Goal: Transaction & Acquisition: Purchase product/service

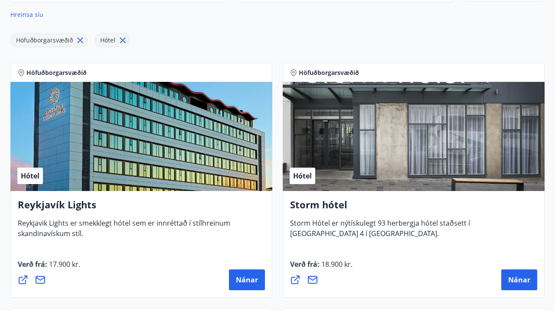
scroll to position [225, 0]
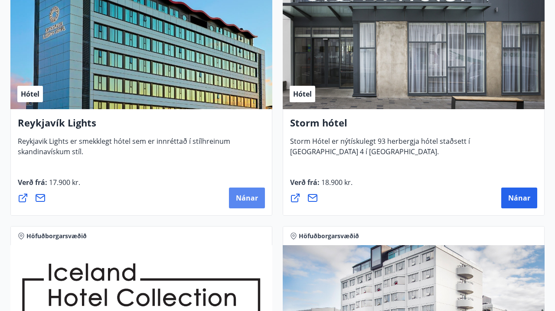
click at [239, 201] on span "Nánar" at bounding box center [247, 198] width 22 height 10
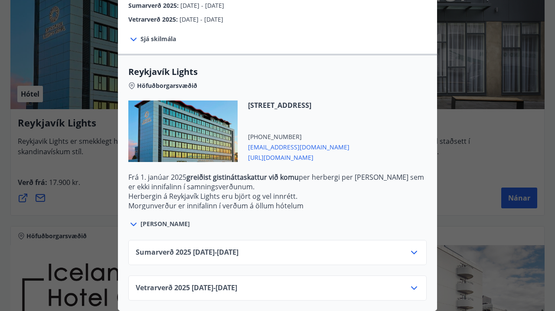
scroll to position [229, 0]
click at [267, 256] on div "Sumarverð [PHONE_NUMBER][DATE] - [DATE]" at bounding box center [278, 256] width 284 height 17
click at [416, 254] on icon at bounding box center [414, 253] width 10 height 10
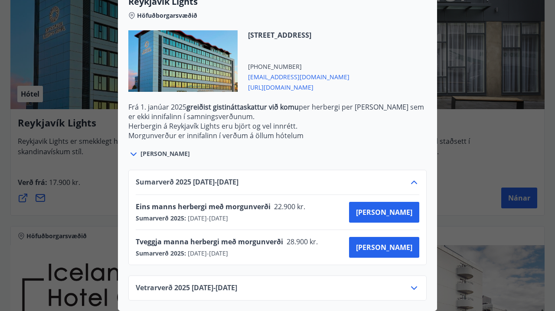
scroll to position [299, 0]
click at [393, 248] on span "[PERSON_NAME]" at bounding box center [384, 248] width 56 height 10
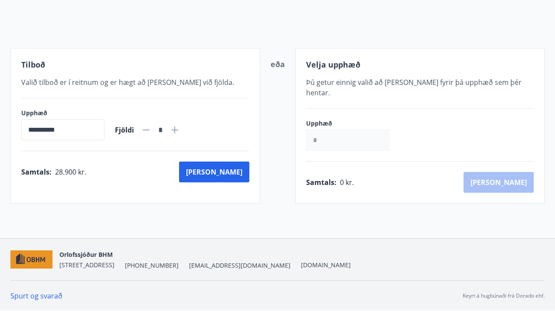
scroll to position [68, 0]
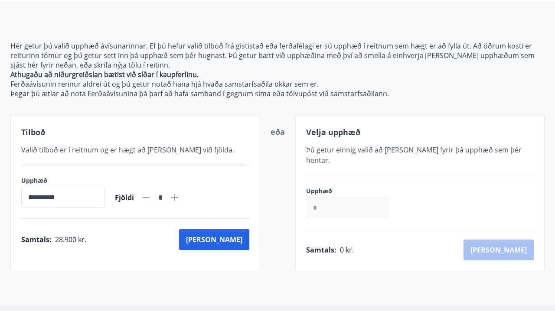
click at [178, 197] on icon at bounding box center [174, 197] width 7 height 7
click at [331, 203] on input "*" at bounding box center [347, 207] width 83 height 21
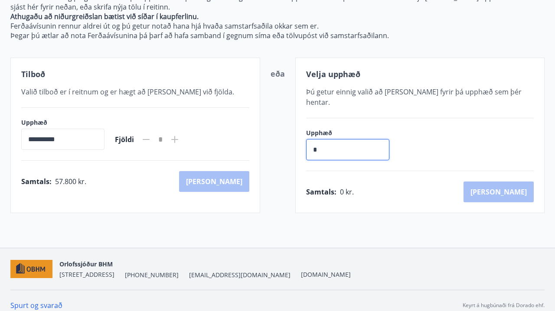
scroll to position [125, 0]
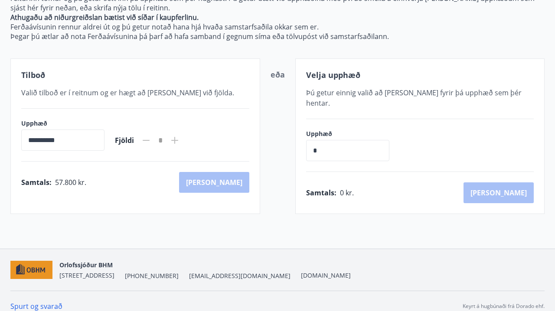
click at [151, 144] on icon at bounding box center [146, 140] width 10 height 10
click at [151, 143] on icon at bounding box center [146, 140] width 10 height 10
type input "*"
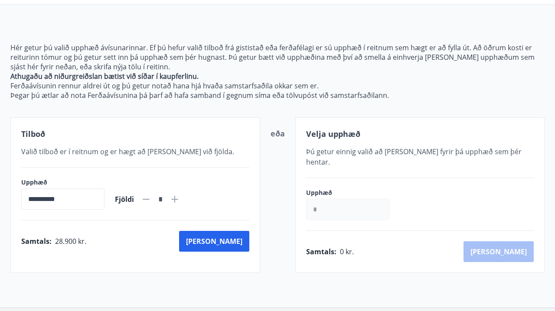
scroll to position [67, 0]
click at [180, 200] on icon at bounding box center [174, 199] width 10 height 10
click at [150, 199] on icon at bounding box center [146, 199] width 7 height 1
click at [180, 199] on icon at bounding box center [174, 199] width 10 height 10
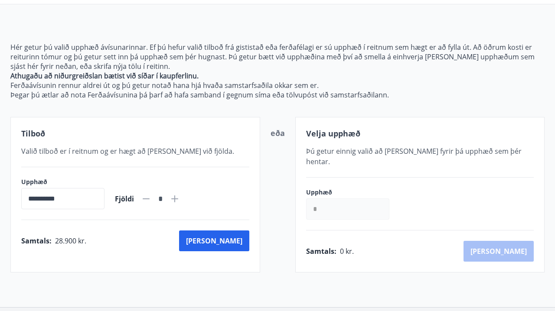
type input "*"
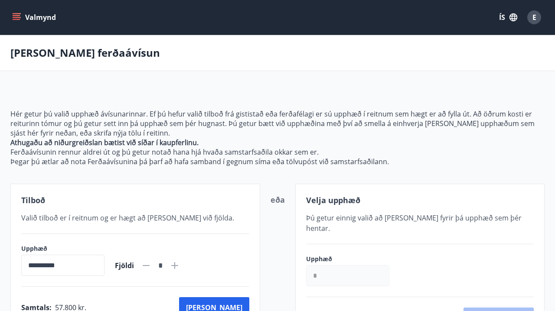
scroll to position [0, 0]
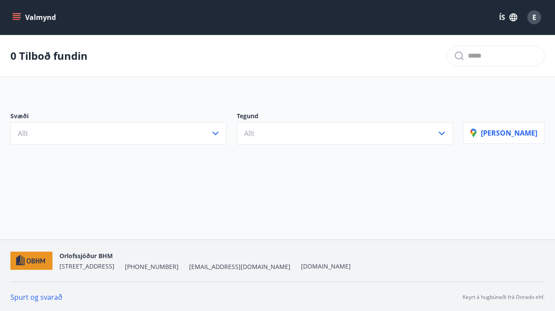
scroll to position [1, 0]
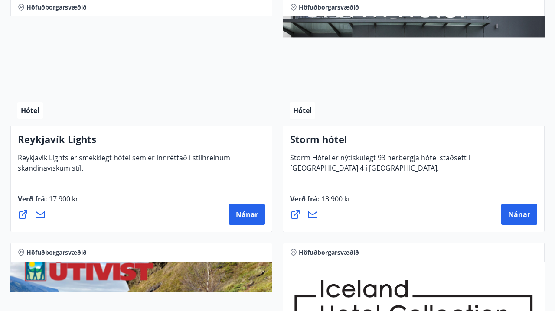
scroll to position [469, 0]
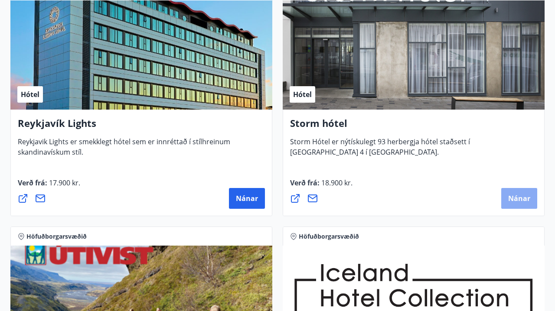
click at [516, 198] on span "Nánar" at bounding box center [519, 199] width 22 height 10
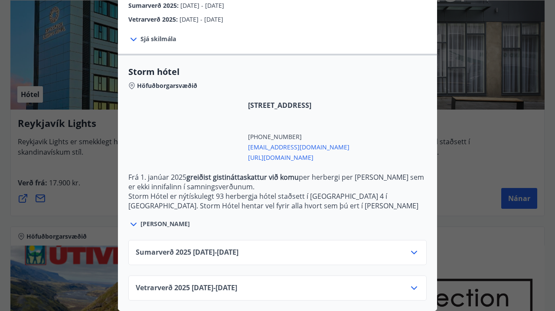
scroll to position [167, 0]
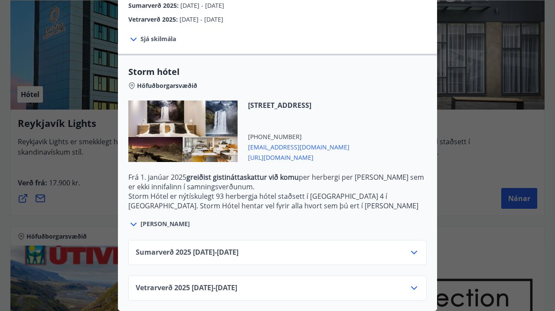
click at [257, 265] on div "Sumarverð 2025 16.05.25 - 30.09.25 Vetrarverð 2025 01.10.25 - 21.12.25" at bounding box center [277, 265] width 319 height 71
click at [270, 256] on div "Sumarverð [PHONE_NUMBER][DATE] - [DATE]" at bounding box center [278, 256] width 284 height 17
click at [415, 251] on icon at bounding box center [414, 253] width 10 height 10
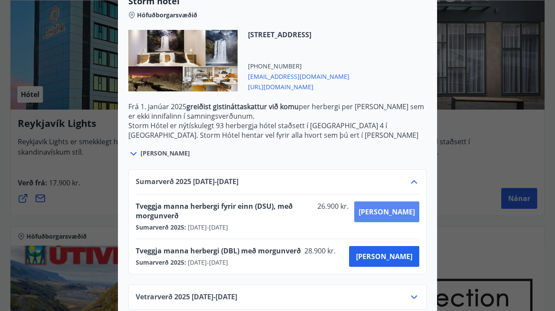
scroll to position [238, 0]
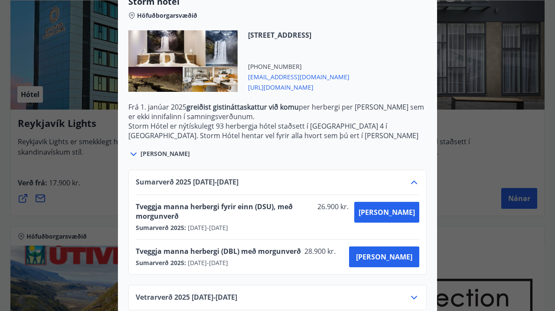
click at [481, 253] on div "Storm hótel Aðeins er hægt að bóka stéttarfélagsverð með því að hafa samband í …" at bounding box center [277, 155] width 555 height 311
click at [464, 189] on div "Storm hótel Aðeins er hægt að bóka stéttarfélagsverð með því að hafa samband í …" at bounding box center [277, 155] width 555 height 311
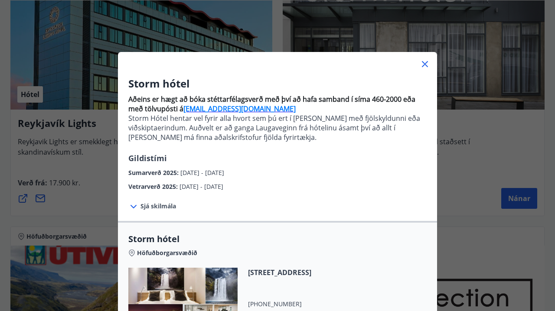
click at [422, 62] on icon at bounding box center [425, 64] width 6 height 6
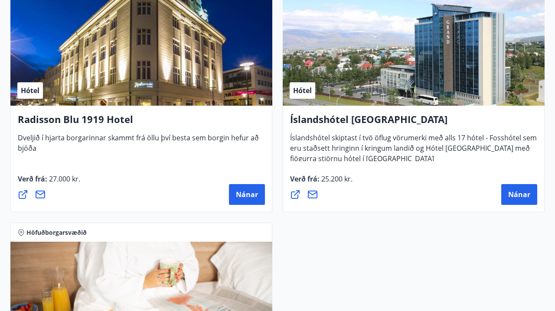
scroll to position [1203, 0]
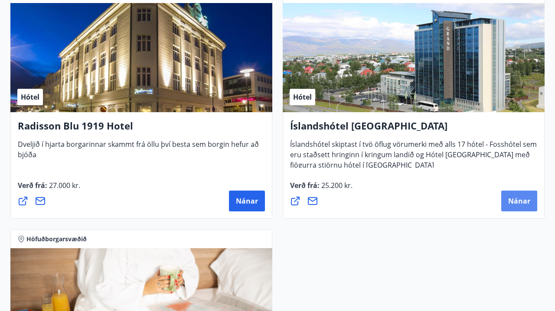
click at [524, 202] on span "Nánar" at bounding box center [519, 201] width 22 height 10
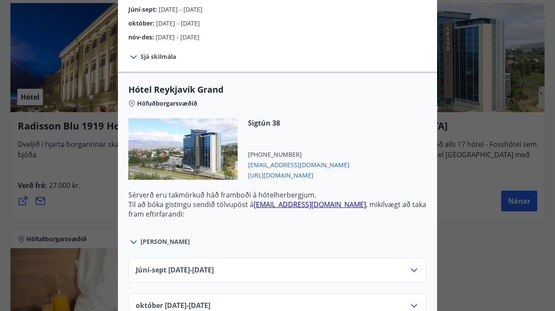
scroll to position [301, 0]
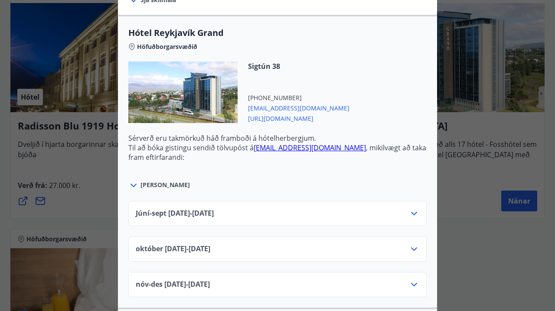
click at [302, 212] on div "Júní-sept 01.06.25 - 30.09.25" at bounding box center [278, 217] width 284 height 17
click at [411, 211] on icon at bounding box center [414, 214] width 10 height 10
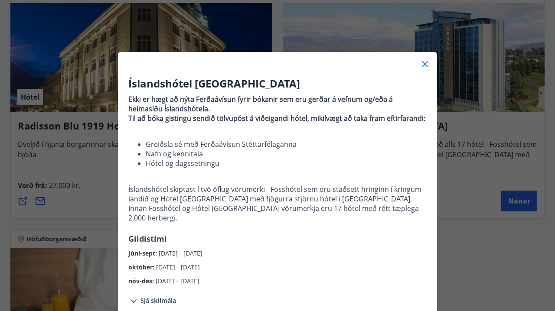
scroll to position [0, 0]
click at [423, 63] on icon at bounding box center [425, 64] width 6 height 6
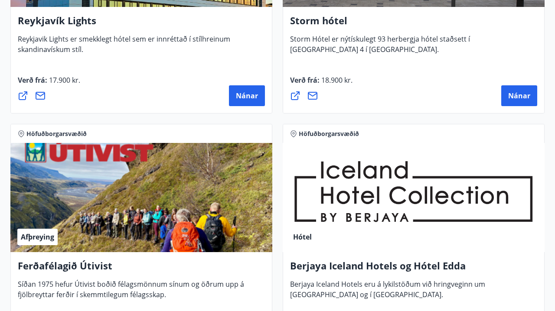
scroll to position [657, 0]
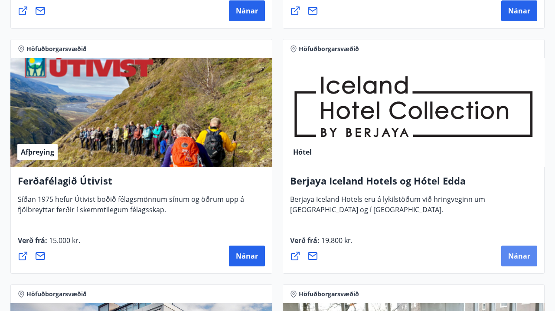
click at [521, 259] on span "Nánar" at bounding box center [519, 256] width 22 height 10
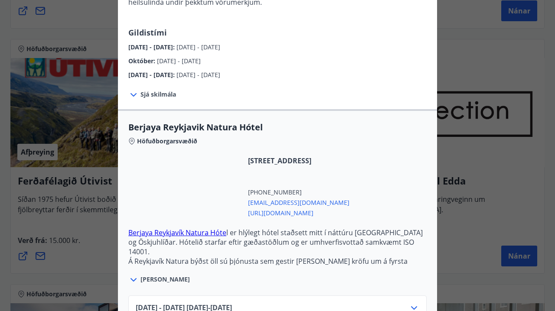
scroll to position [188, 0]
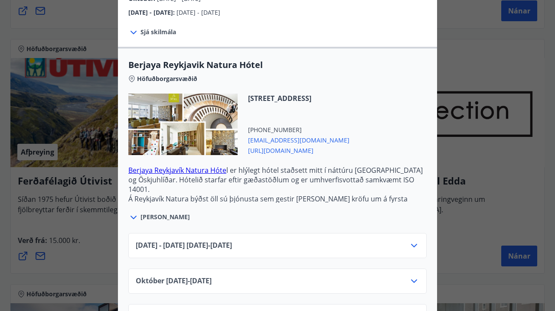
click at [355, 249] on div "Júní 2025 - September 2025 01.06.25 - 30.09.25" at bounding box center [278, 249] width 284 height 17
click at [413, 247] on icon at bounding box center [414, 246] width 10 height 10
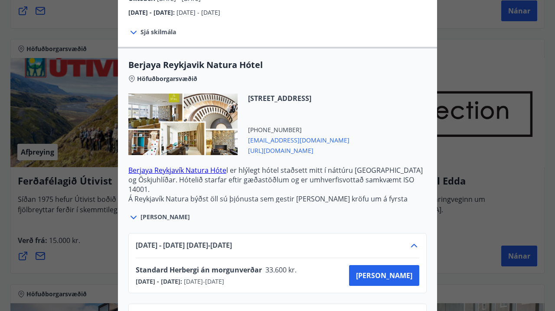
click at [413, 247] on icon at bounding box center [414, 246] width 10 height 10
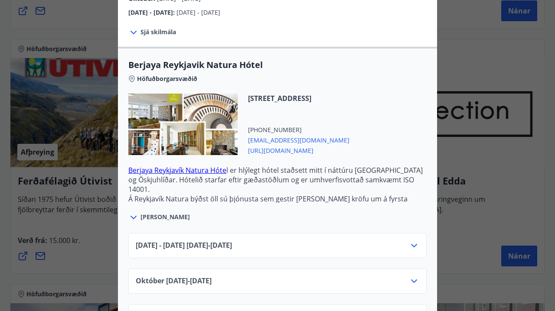
click at [471, 220] on div "Berjaya Iceland Hotels og Hótel Edda Berjaya Iceland Hotels og Hótel Edda eru h…" at bounding box center [277, 155] width 555 height 311
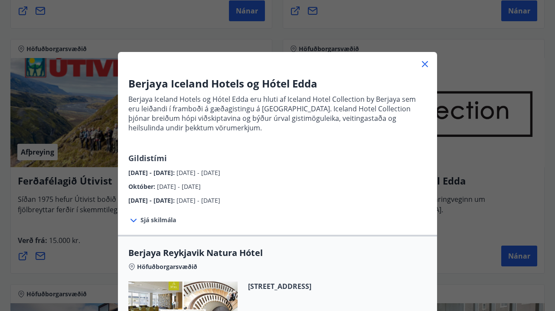
click at [425, 67] on icon at bounding box center [425, 64] width 10 height 10
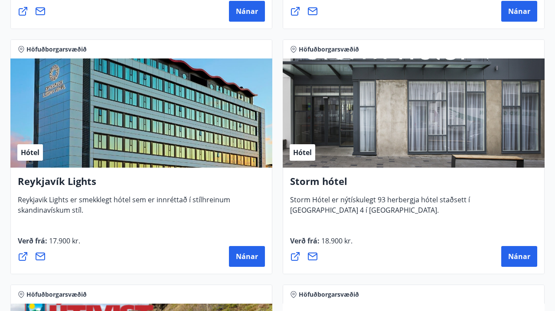
scroll to position [420, 0]
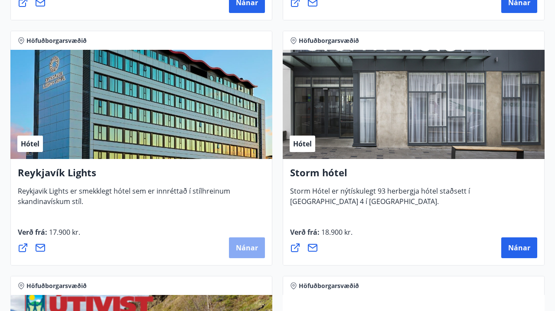
click at [243, 254] on button "Nánar" at bounding box center [247, 248] width 36 height 21
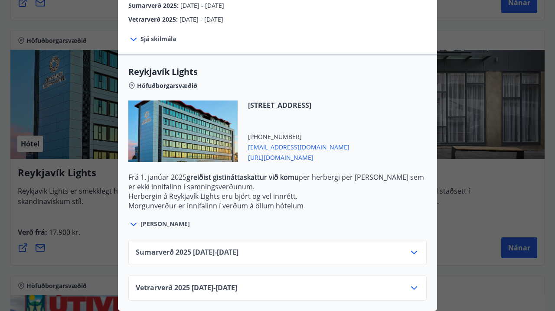
scroll to position [229, 0]
click at [237, 287] on span "Vetrarverð 2025 01.10.25 - 21.12.25" at bounding box center [186, 288] width 101 height 10
click at [333, 286] on div "Vetrarverð 2025 01.10.25 - 21.12.25" at bounding box center [278, 291] width 284 height 17
click at [417, 251] on icon at bounding box center [414, 253] width 10 height 10
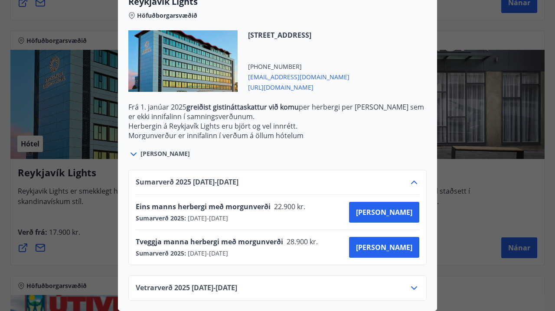
scroll to position [299, 0]
click at [403, 248] on span "Kaupa" at bounding box center [384, 248] width 56 height 10
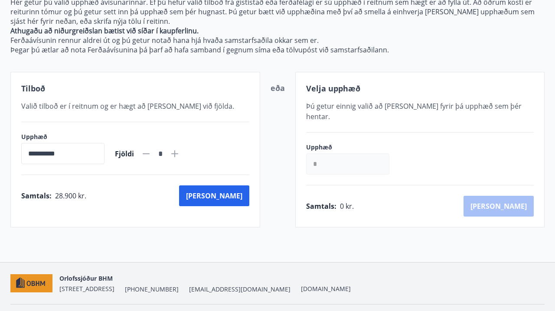
scroll to position [118, 0]
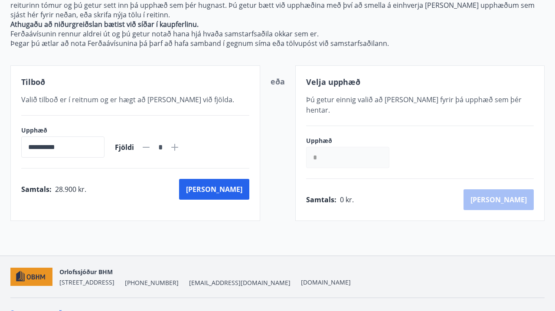
click at [180, 146] on icon at bounding box center [174, 147] width 10 height 10
type input "*"
click at [225, 186] on button "[PERSON_NAME]" at bounding box center [214, 189] width 70 height 21
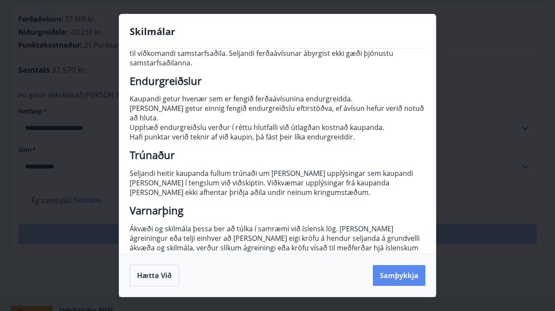
scroll to position [111, 0]
click at [410, 277] on button "Samþykkja" at bounding box center [399, 275] width 52 height 21
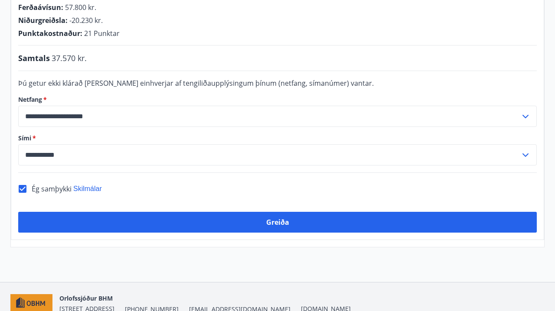
scroll to position [223, 0]
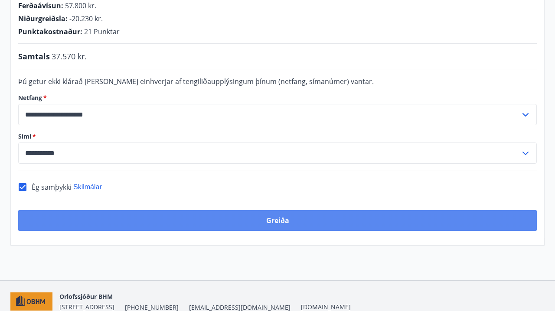
click at [296, 210] on button "Greiða" at bounding box center [277, 220] width 518 height 21
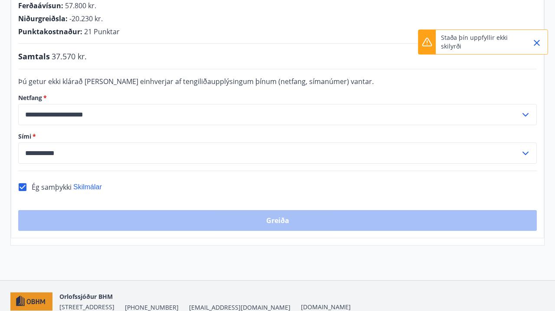
click at [534, 44] on icon "Close" at bounding box center [536, 43] width 10 height 10
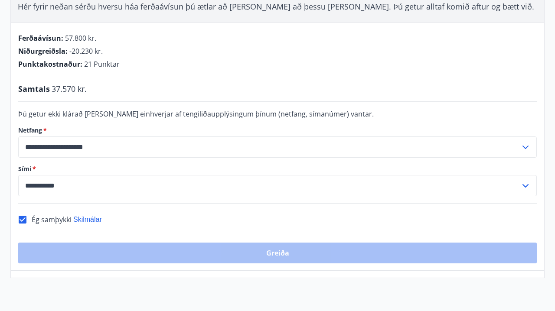
scroll to position [192, 0]
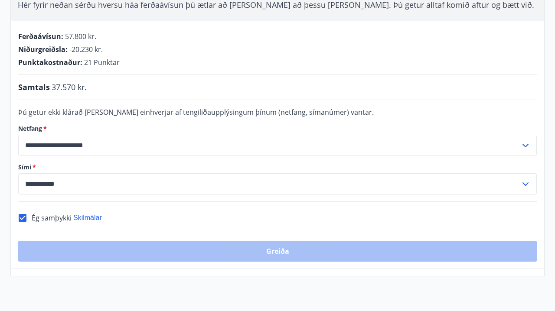
click at [315, 241] on div "Greiða" at bounding box center [277, 251] width 518 height 21
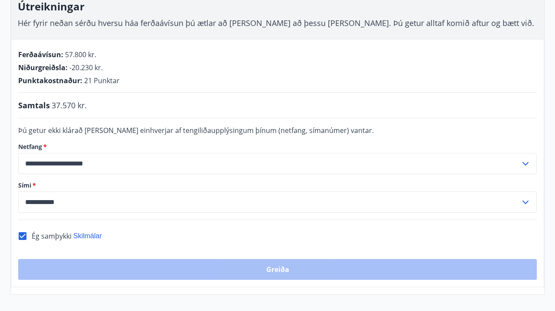
scroll to position [163, 0]
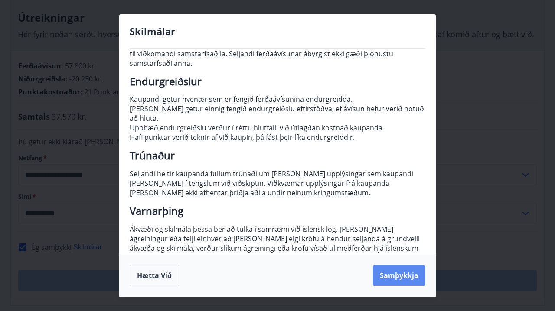
click at [414, 277] on button "Samþykkja" at bounding box center [399, 275] width 52 height 21
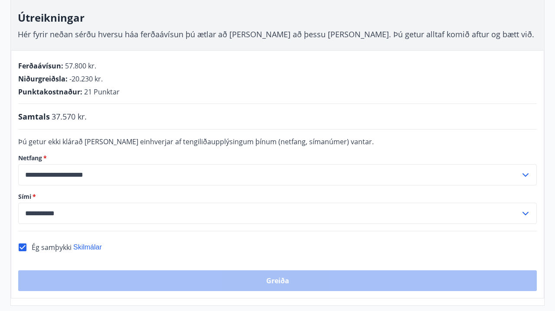
click at [332, 270] on div "Greiða" at bounding box center [277, 280] width 518 height 21
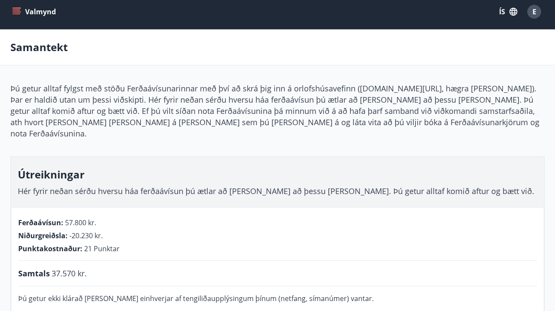
scroll to position [4, 0]
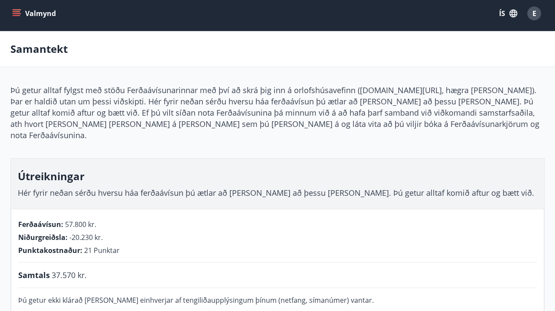
click at [41, 16] on button "Valmynd" at bounding box center [34, 14] width 49 height 16
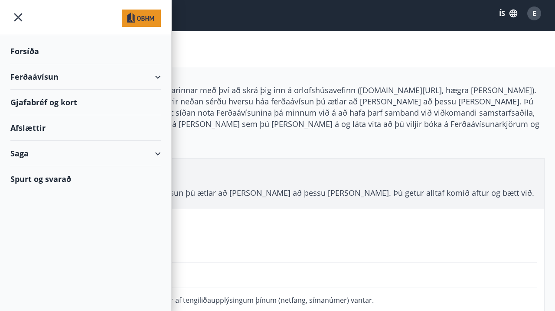
click at [38, 76] on div "Ferðaávísun" at bounding box center [85, 77] width 150 height 26
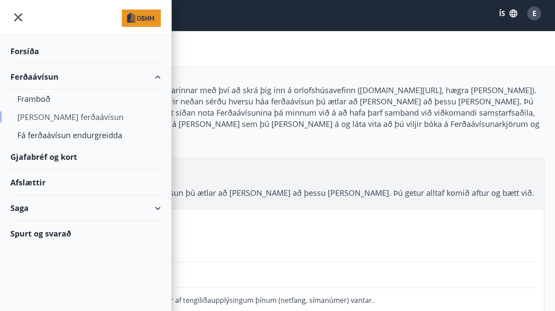
click at [40, 114] on div "[PERSON_NAME] ferðaávísun" at bounding box center [85, 117] width 137 height 18
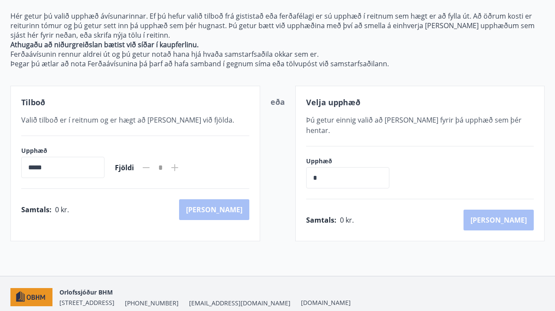
scroll to position [99, 0]
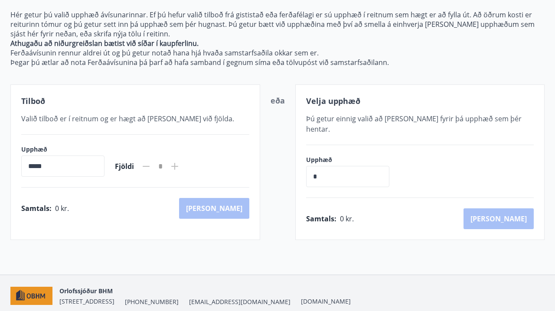
click at [180, 168] on icon at bounding box center [174, 166] width 10 height 10
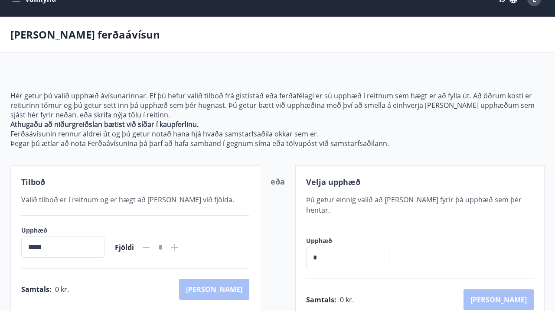
scroll to position [78, 0]
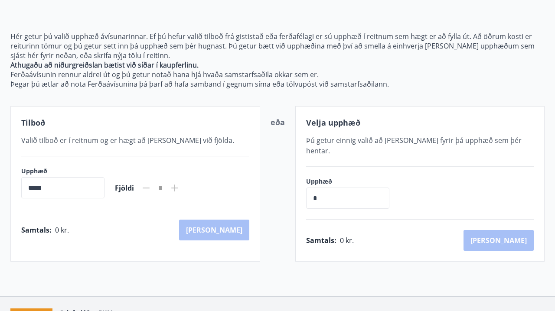
click at [180, 192] on icon at bounding box center [174, 188] width 10 height 10
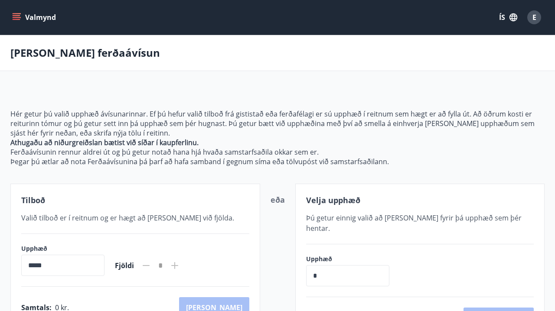
scroll to position [0, 0]
click at [529, 17] on div "E" at bounding box center [534, 17] width 14 height 14
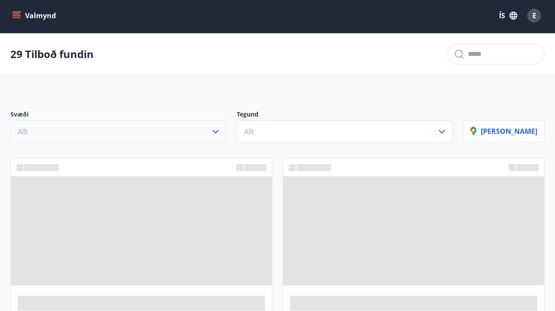
scroll to position [1, 0]
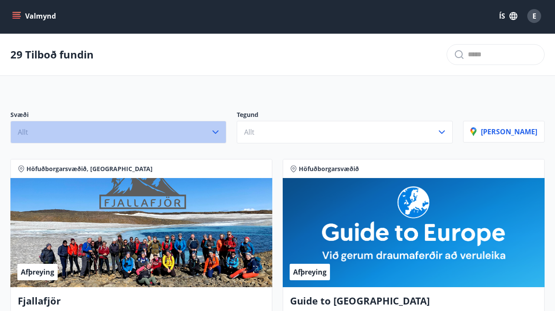
click at [184, 130] on button "Allt" at bounding box center [118, 132] width 216 height 23
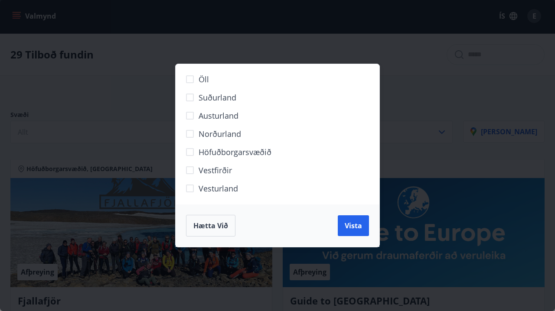
click at [417, 111] on div "Öll Suðurland Austurland Norðurland Höfuðborgarsvæðið Vestfirðir Vesturland Hæt…" at bounding box center [277, 155] width 555 height 311
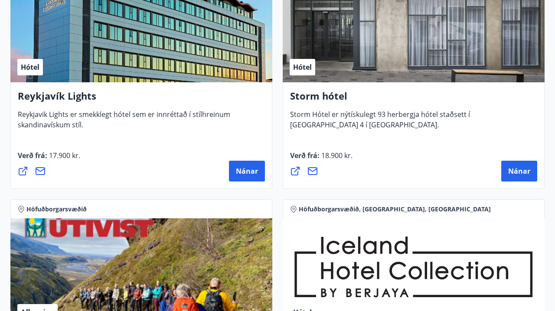
scroll to position [1190, 0]
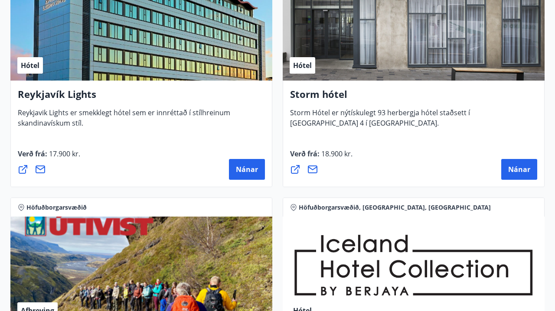
click at [225, 117] on span "Reykjavik Lights er smekklegt hótel sem er innréttað í stílhreinum skandinavísk…" at bounding box center [124, 121] width 212 height 27
click at [241, 165] on span "Nánar" at bounding box center [247, 170] width 22 height 10
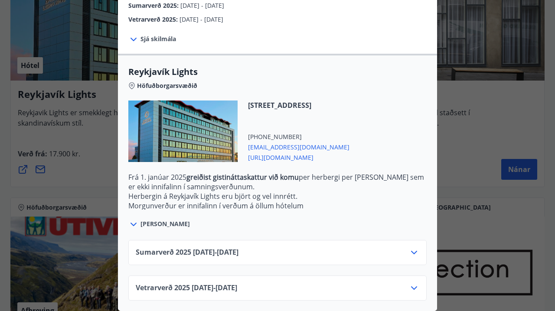
scroll to position [229, 0]
click at [256, 251] on div "Sumarverð 2025 16.05.25 - 30.09.25" at bounding box center [278, 256] width 284 height 17
click at [409, 251] on icon at bounding box center [414, 253] width 10 height 10
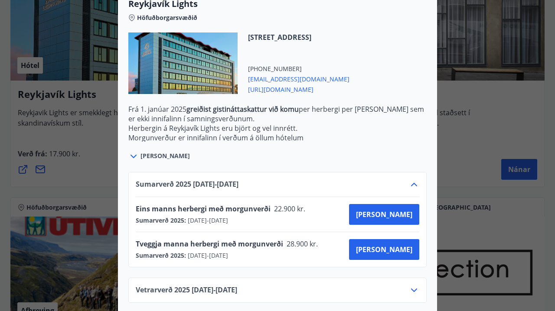
scroll to position [298, 0]
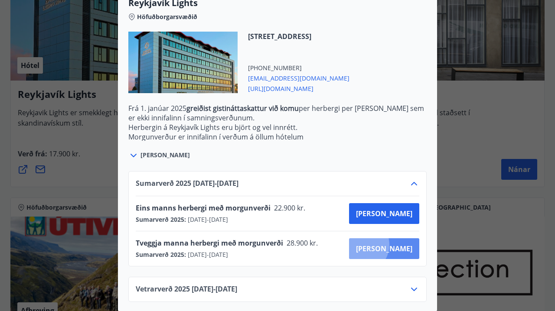
click at [394, 245] on span "Kaupa" at bounding box center [384, 249] width 56 height 10
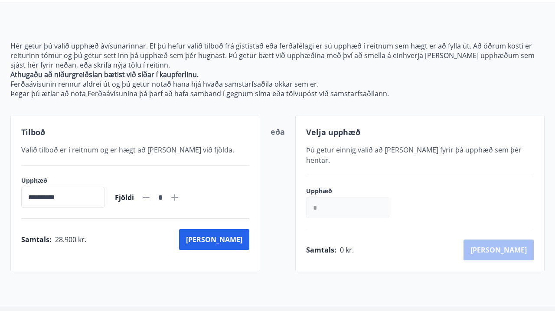
click at [180, 197] on icon at bounding box center [174, 197] width 10 height 10
type input "*"
click at [238, 237] on button "[PERSON_NAME]" at bounding box center [214, 239] width 70 height 21
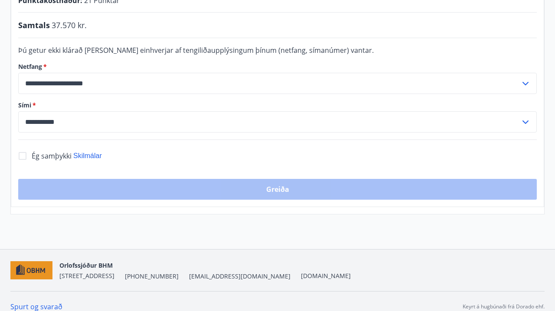
scroll to position [254, 0]
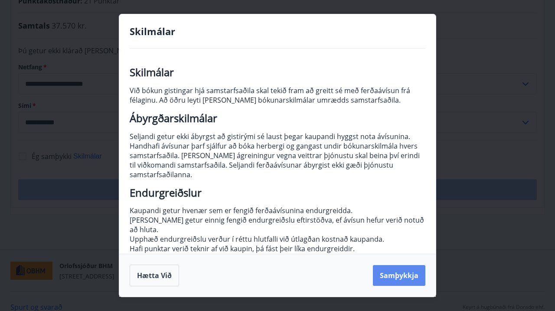
click at [398, 275] on button "Samþykkja" at bounding box center [399, 275] width 52 height 21
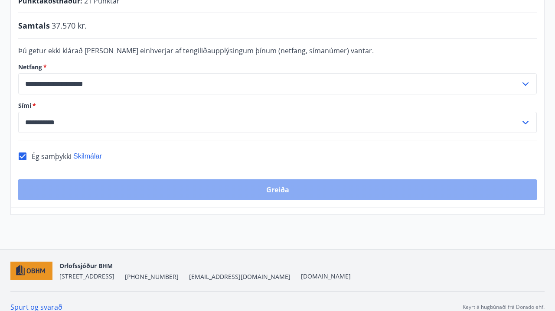
click at [310, 183] on button "Greiða" at bounding box center [277, 189] width 518 height 21
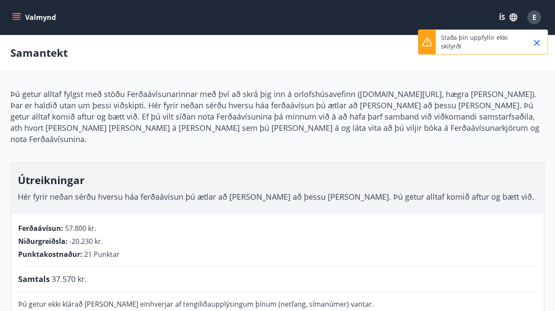
scroll to position [0, 0]
click at [31, 20] on button "Valmynd" at bounding box center [34, 18] width 49 height 16
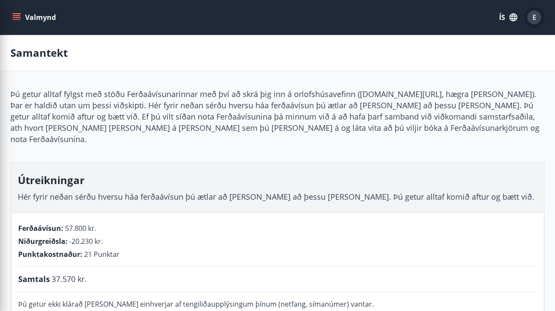
click at [536, 22] on div "E" at bounding box center [534, 17] width 14 height 14
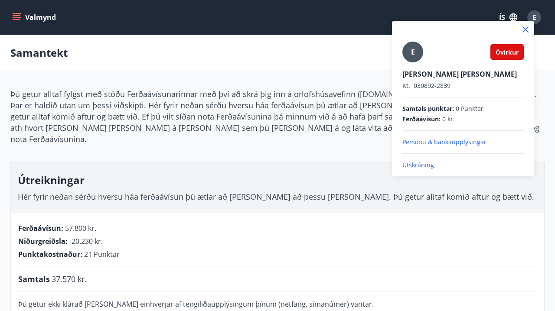
click at [446, 145] on p "Persónu & bankaupplýsingar" at bounding box center [462, 142] width 121 height 9
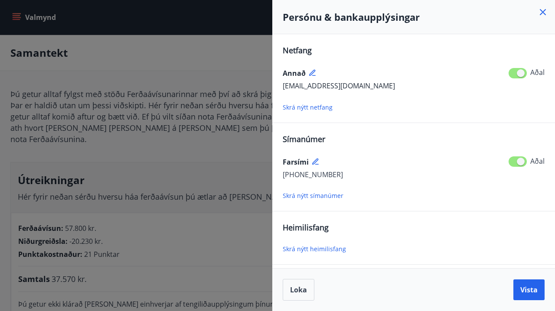
click at [544, 13] on icon at bounding box center [543, 12] width 6 height 6
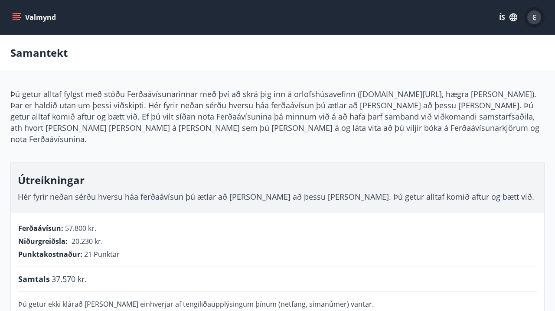
click at [540, 21] on div "E" at bounding box center [534, 17] width 14 height 14
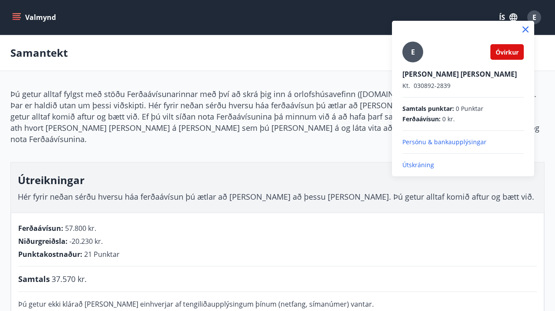
click at [527, 28] on icon at bounding box center [525, 29] width 6 height 6
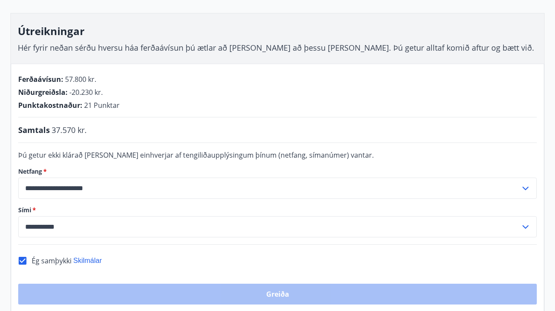
scroll to position [100, 0]
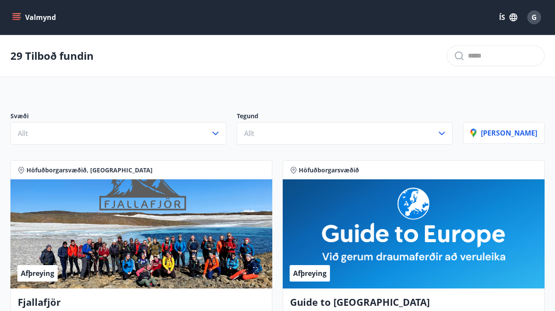
scroll to position [4, 0]
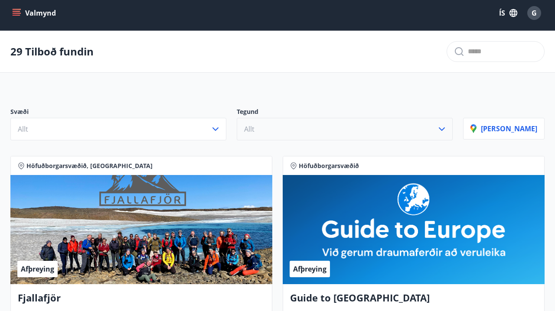
click at [276, 131] on button "Allt" at bounding box center [345, 129] width 216 height 23
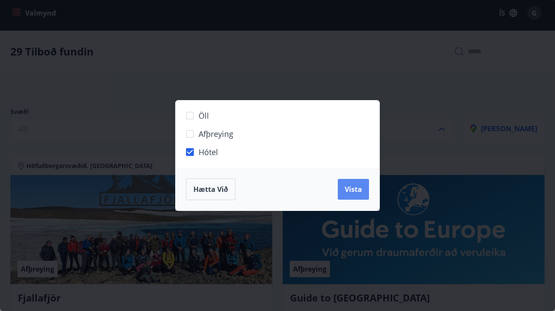
click at [356, 193] on span "Vista" at bounding box center [353, 190] width 17 height 10
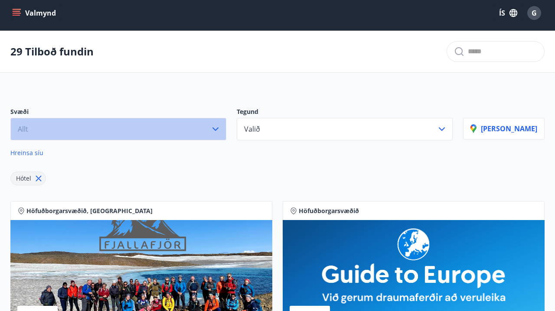
click at [185, 136] on button "Allt" at bounding box center [118, 129] width 216 height 23
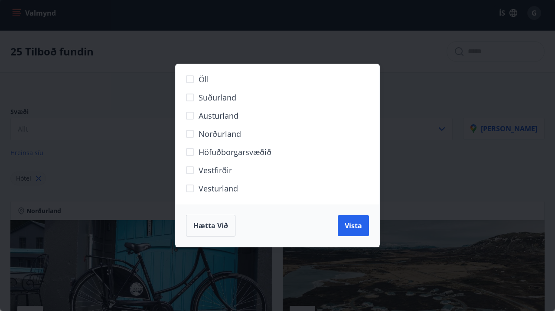
click at [219, 148] on span "Höfuðborgarsvæðið" at bounding box center [235, 152] width 73 height 11
click at [357, 222] on span "Vista" at bounding box center [353, 226] width 17 height 10
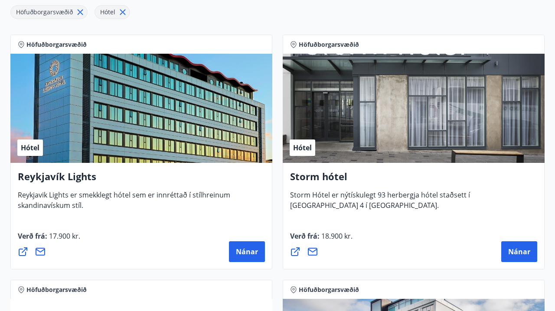
scroll to position [187, 0]
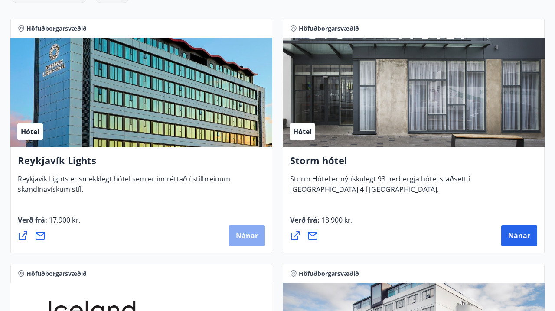
click at [242, 238] on span "Nánar" at bounding box center [247, 236] width 22 height 10
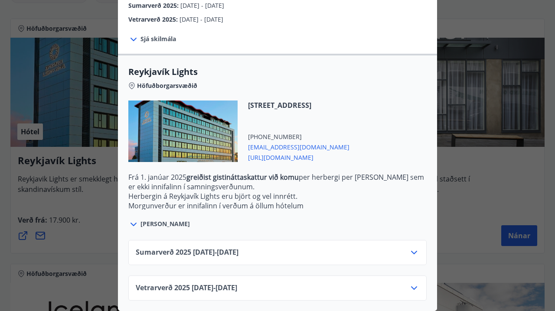
scroll to position [229, 0]
click at [298, 248] on div "Sumarverð [PHONE_NUMBER][DATE] - [DATE]" at bounding box center [278, 256] width 284 height 17
click at [415, 249] on icon at bounding box center [414, 253] width 10 height 10
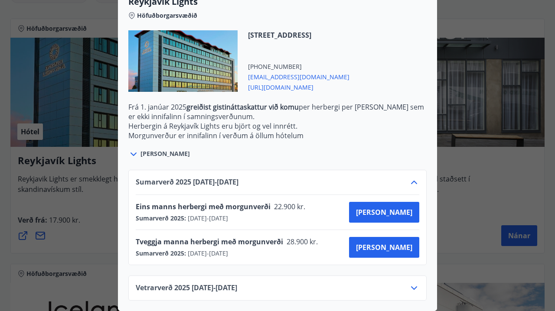
scroll to position [299, 0]
click at [405, 246] on span "[PERSON_NAME]" at bounding box center [384, 248] width 56 height 10
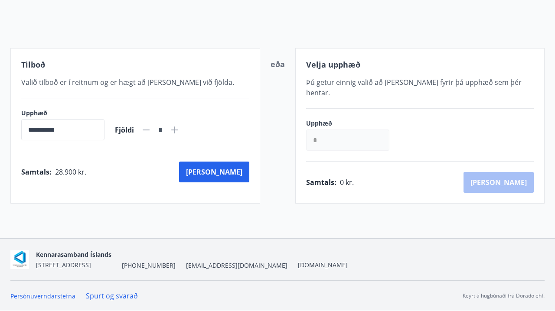
scroll to position [68, 0]
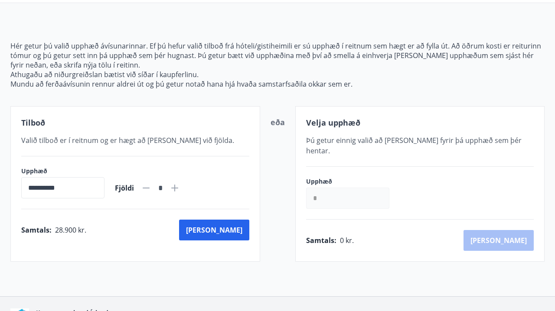
click at [178, 189] on icon at bounding box center [174, 188] width 7 height 7
click at [151, 190] on icon at bounding box center [146, 188] width 10 height 10
type input "*"
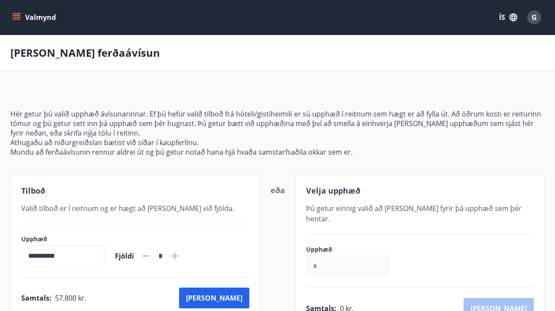
scroll to position [0, 0]
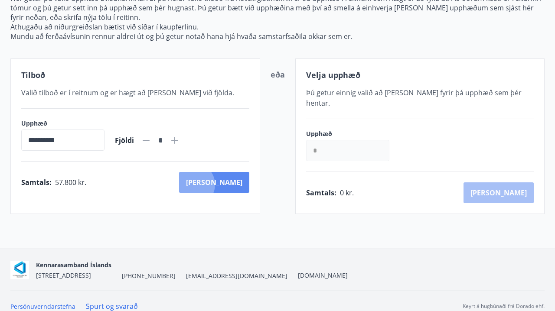
click at [231, 185] on button "[PERSON_NAME]" at bounding box center [214, 182] width 70 height 21
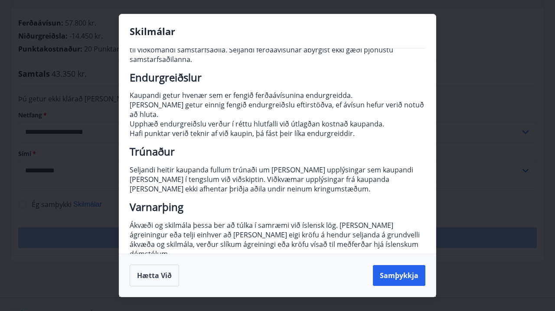
scroll to position [111, 0]
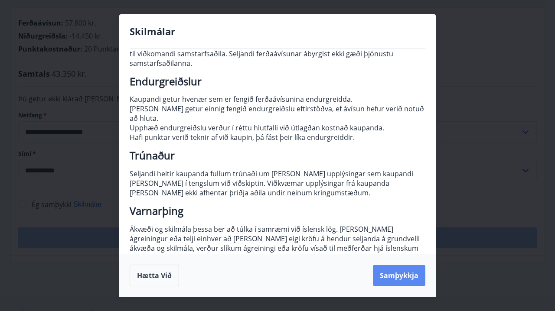
click at [398, 281] on button "Samþykkja" at bounding box center [399, 275] width 52 height 21
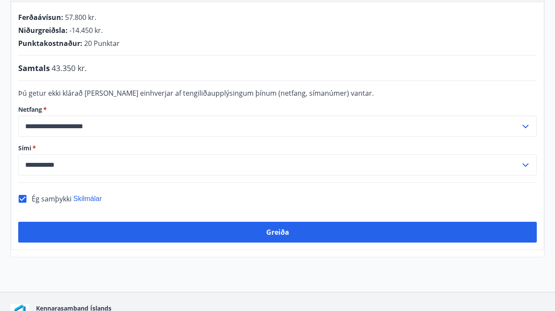
scroll to position [209, 0]
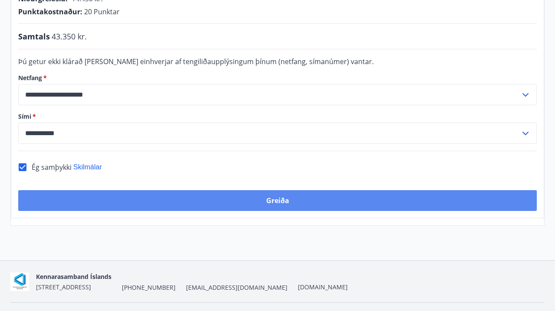
click at [310, 195] on button "Greiða" at bounding box center [277, 200] width 518 height 21
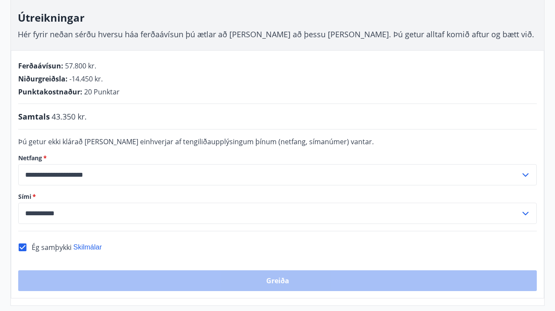
scroll to position [103, 0]
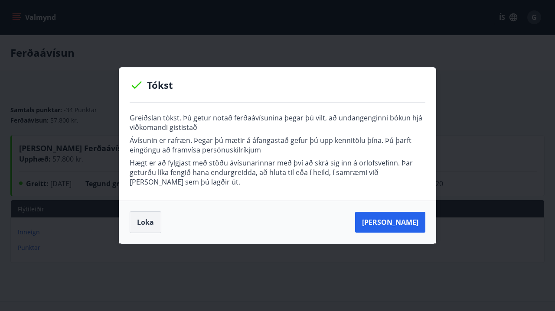
click at [152, 221] on button "Loka" at bounding box center [146, 223] width 32 height 22
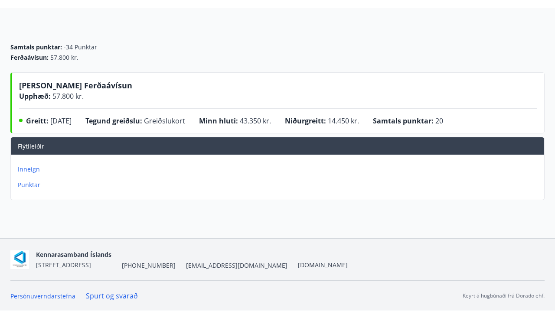
scroll to position [63, 0]
click at [21, 170] on p "Inneign" at bounding box center [279, 169] width 523 height 9
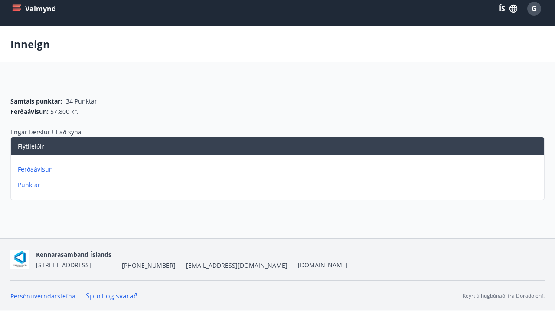
scroll to position [9, 0]
click at [50, 172] on p "Ferðaávísun" at bounding box center [279, 169] width 523 height 9
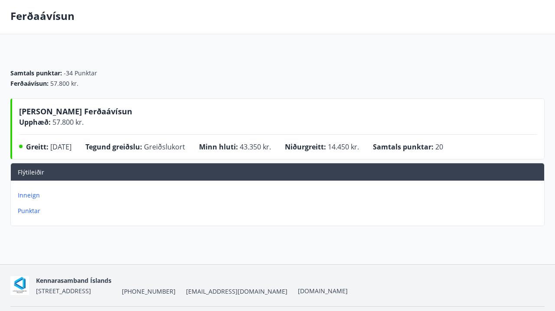
scroll to position [29, 0]
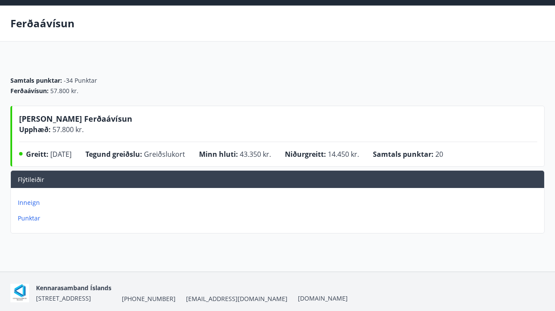
click at [37, 216] on p "Punktar" at bounding box center [279, 218] width 523 height 9
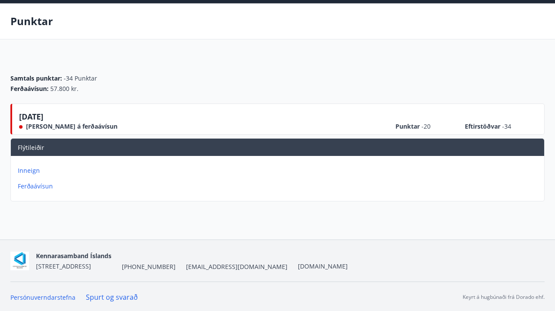
scroll to position [13, 0]
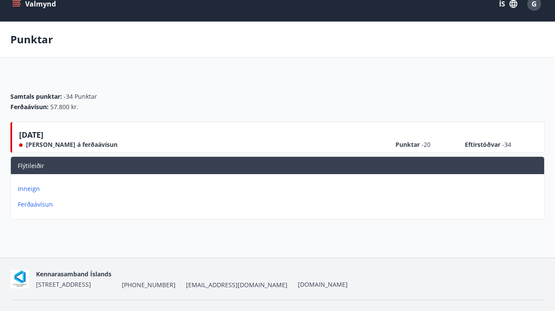
click at [26, 192] on p "Inneign" at bounding box center [279, 189] width 523 height 9
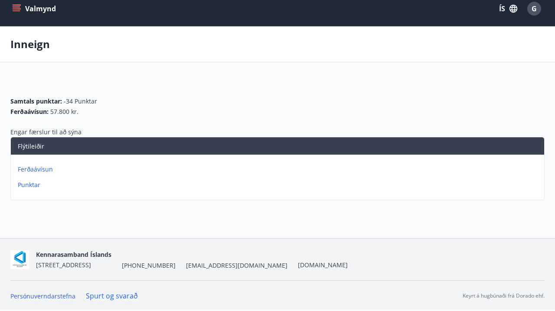
scroll to position [9, 0]
click at [33, 166] on p "Ferðaávísun" at bounding box center [279, 169] width 523 height 9
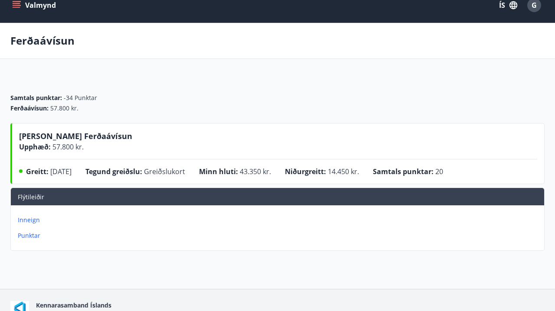
scroll to position [12, 0]
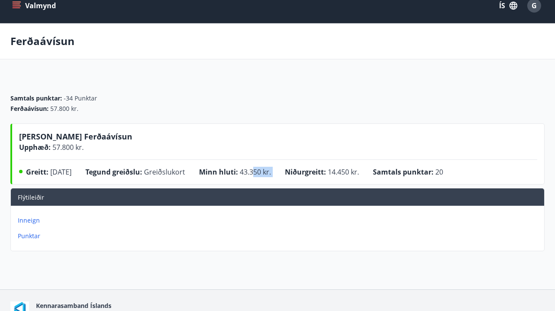
drag, startPoint x: 263, startPoint y: 175, endPoint x: 297, endPoint y: 175, distance: 34.2
click at [297, 175] on div "Greitt : 18.09.2025 Tegund greiðslu : Greiðslukort Minn hluti : 43.350 kr. Niðu…" at bounding box center [278, 174] width 518 height 14
click at [297, 175] on span "Niðurgreitt :" at bounding box center [305, 172] width 41 height 10
drag, startPoint x: 311, startPoint y: 173, endPoint x: 339, endPoint y: 173, distance: 27.3
click at [339, 173] on div "Niðurgreitt : 14.450 kr." at bounding box center [329, 174] width 88 height 14
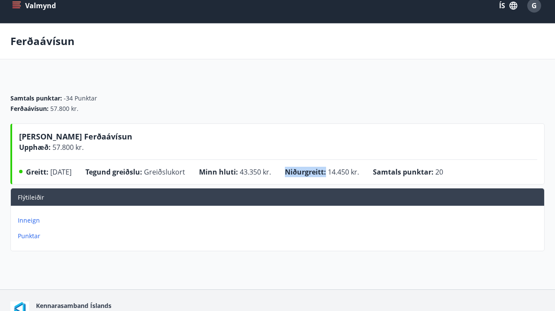
click at [339, 173] on span "14.450 kr." at bounding box center [343, 172] width 31 height 10
click at [304, 177] on div "Niðurgreitt : 14.450 kr." at bounding box center [329, 174] width 88 height 14
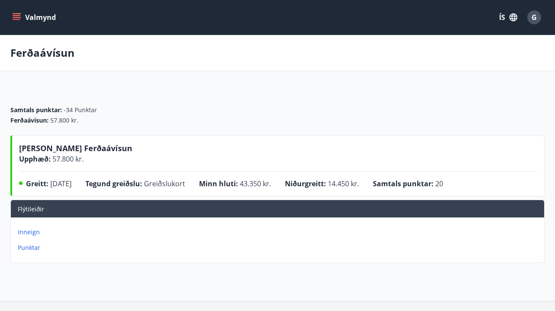
scroll to position [0, 0]
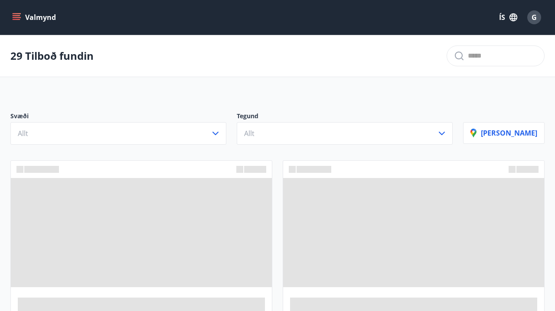
scroll to position [4, 0]
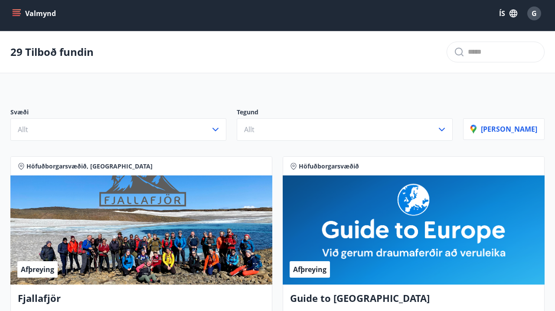
click at [190, 143] on div "Svæði Allt Tegund Allt Sýna kort" at bounding box center [277, 121] width 555 height 61
click at [192, 134] on button "Allt" at bounding box center [118, 129] width 216 height 23
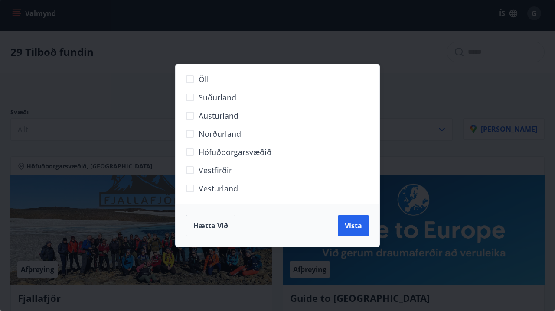
click at [226, 150] on span "Höfuðborgarsvæðið" at bounding box center [235, 152] width 73 height 11
click at [358, 237] on div "Hætta við Vista" at bounding box center [278, 226] width 204 height 42
click at [358, 230] on span "Vista" at bounding box center [353, 226] width 17 height 10
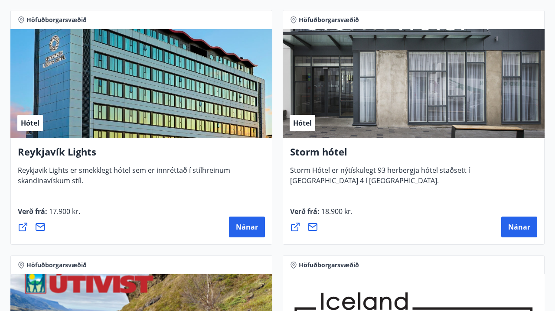
scroll to position [525, 0]
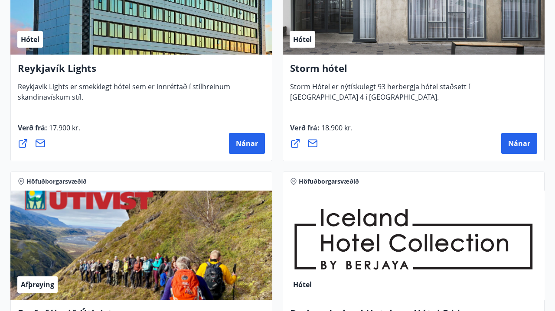
click at [319, 98] on span "Storm Hótel er nýtískulegt 93 herbergja hótel staðsett í [GEOGRAPHIC_DATA] 4 í …" at bounding box center [380, 95] width 180 height 27
click at [316, 70] on h4 "Storm hótel" at bounding box center [413, 72] width 247 height 20
click at [523, 139] on span "Nánar" at bounding box center [519, 144] width 22 height 10
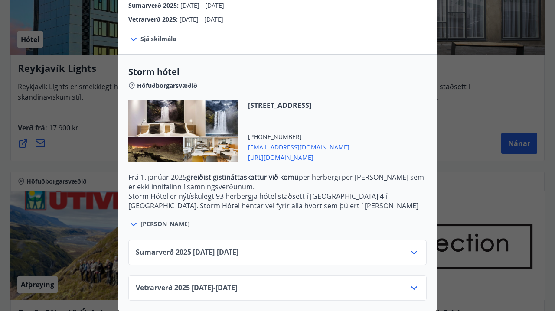
scroll to position [167, 0]
click at [306, 254] on div "Sumarverð 2025 16.05.25 - 30.09.25" at bounding box center [278, 256] width 284 height 17
click at [415, 251] on icon at bounding box center [414, 253] width 10 height 10
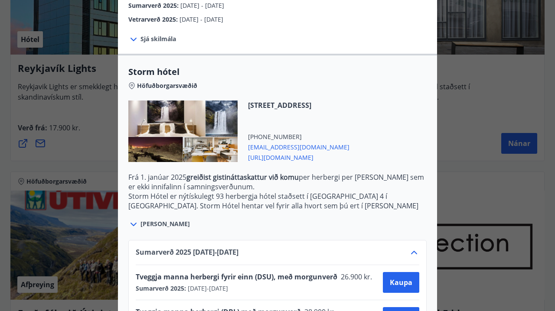
click at [415, 251] on icon at bounding box center [414, 253] width 10 height 10
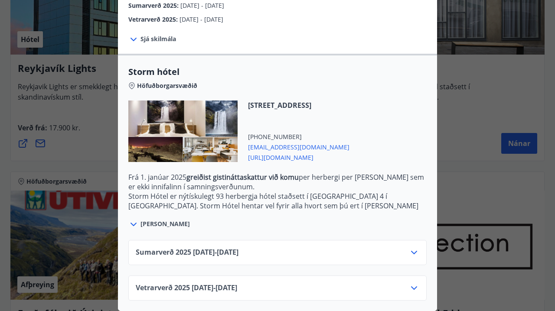
click at [415, 251] on icon at bounding box center [414, 253] width 10 height 10
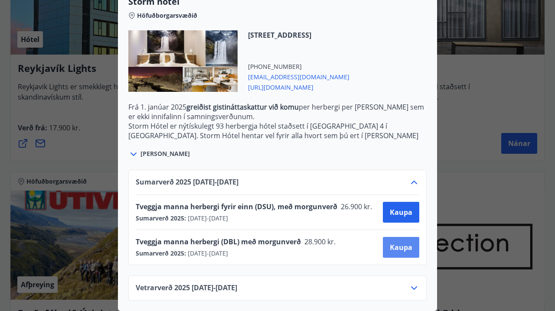
scroll to position [238, 0]
click at [414, 286] on icon at bounding box center [414, 288] width 10 height 10
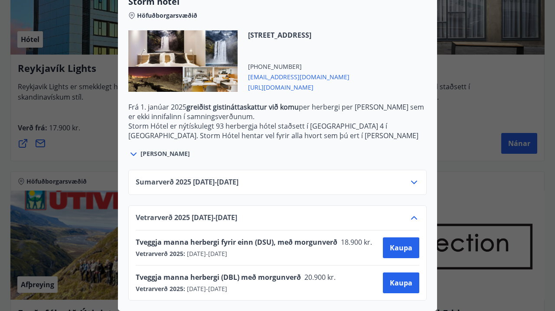
click at [411, 216] on icon at bounding box center [414, 218] width 10 height 10
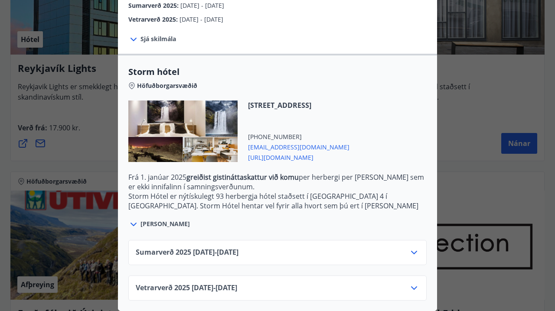
click at [416, 256] on icon at bounding box center [414, 253] width 10 height 10
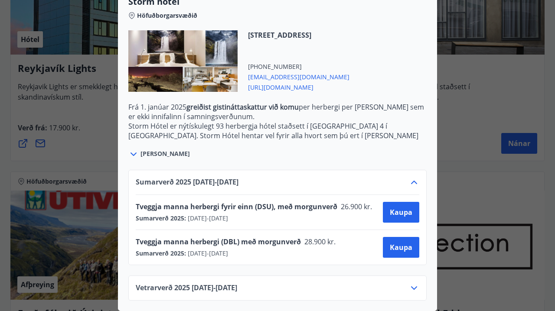
click at [400, 234] on div "Tveggja manna herbergi (DBL) með morgunverð 28.900 kr. Sumarverð 2025 : 16.05.2…" at bounding box center [278, 247] width 284 height 35
click at [400, 243] on span "Kaupa" at bounding box center [401, 248] width 23 height 10
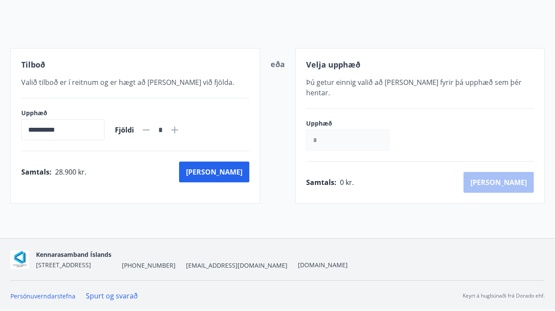
scroll to position [68, 0]
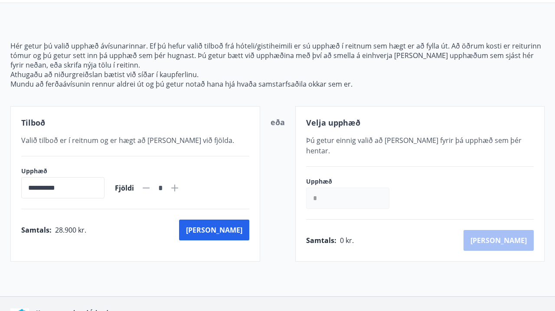
click at [180, 186] on icon at bounding box center [174, 188] width 10 height 10
type input "*"
click at [231, 230] on button "Kaup" at bounding box center [214, 230] width 70 height 21
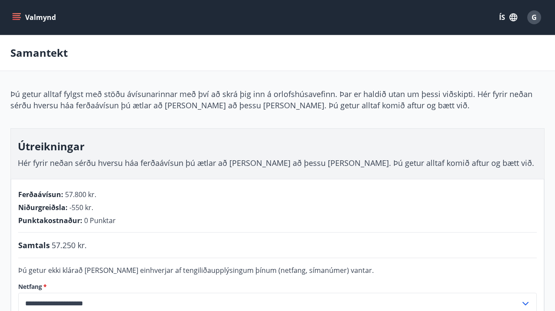
click at [28, 16] on button "Valmynd" at bounding box center [34, 18] width 49 height 16
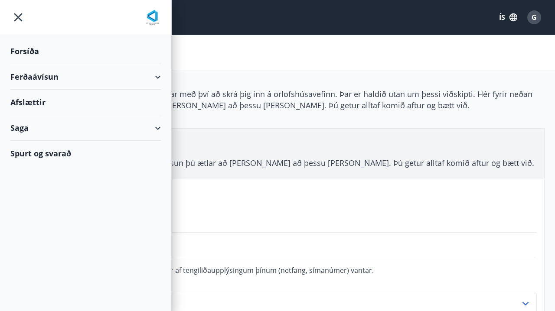
click at [24, 55] on div "Forsíða" at bounding box center [85, 52] width 150 height 26
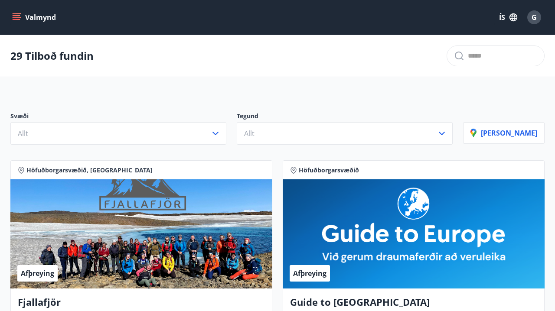
click at [45, 13] on button "Valmynd" at bounding box center [34, 18] width 49 height 16
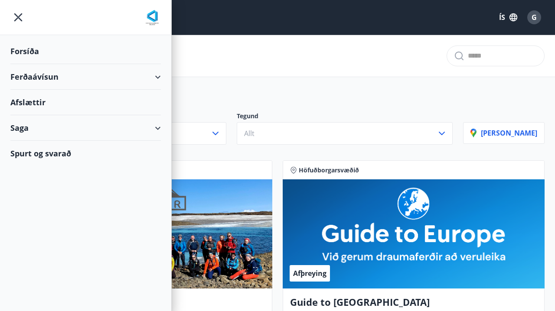
click at [242, 53] on div "29 Tilboð fundin" at bounding box center [277, 56] width 555 height 42
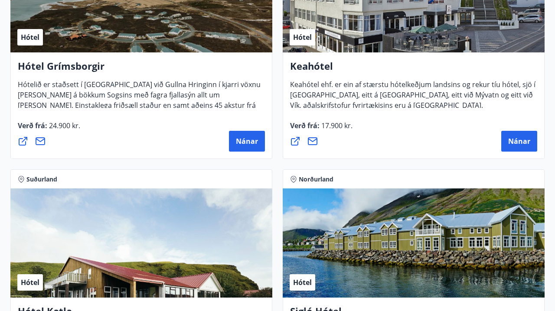
scroll to position [740, 0]
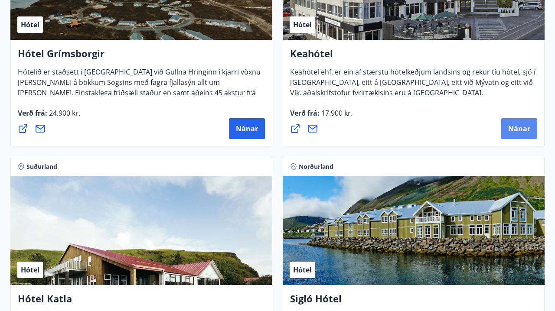
click at [515, 128] on span "Nánar" at bounding box center [519, 129] width 22 height 10
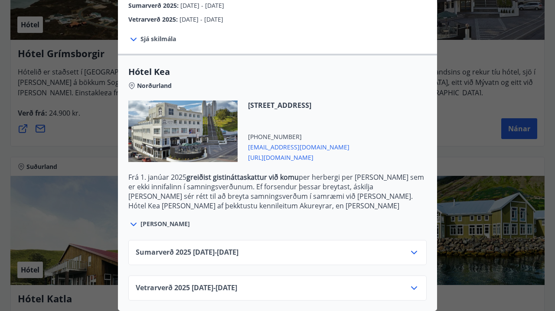
scroll to position [177, 0]
click at [265, 253] on div "Sumarverð 2025 16.05.25 - 30.09.25" at bounding box center [278, 256] width 284 height 17
click at [416, 251] on icon at bounding box center [414, 253] width 10 height 10
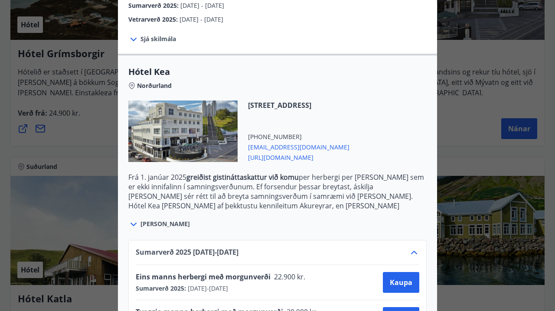
click at [416, 251] on icon at bounding box center [414, 253] width 10 height 10
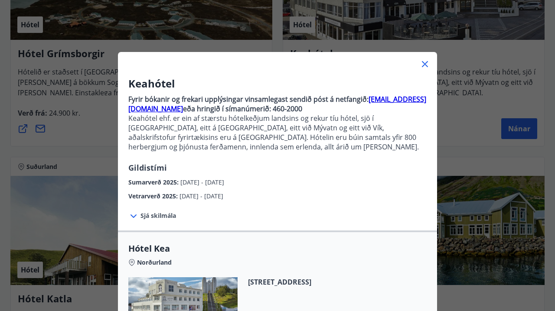
scroll to position [0, 0]
click at [430, 65] on icon at bounding box center [425, 64] width 10 height 10
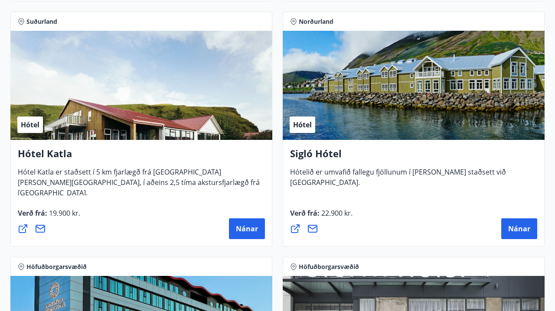
scroll to position [828, 0]
